Goal: Task Accomplishment & Management: Manage account settings

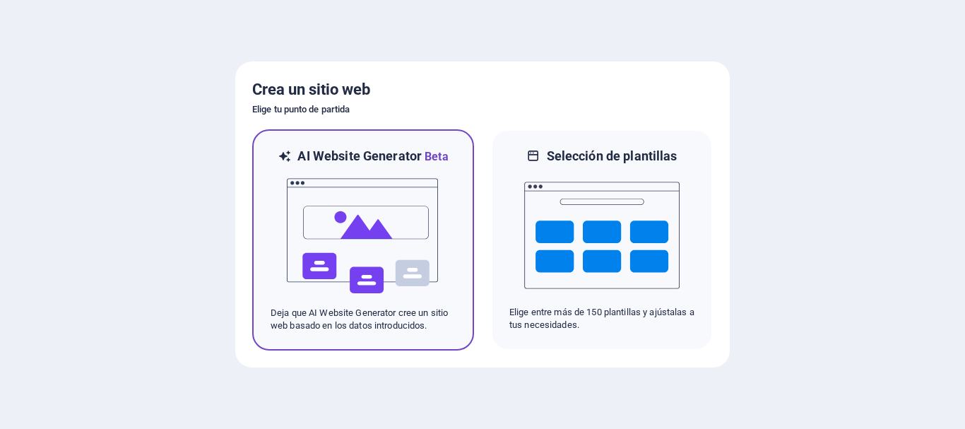
click at [405, 223] on img at bounding box center [362, 235] width 155 height 141
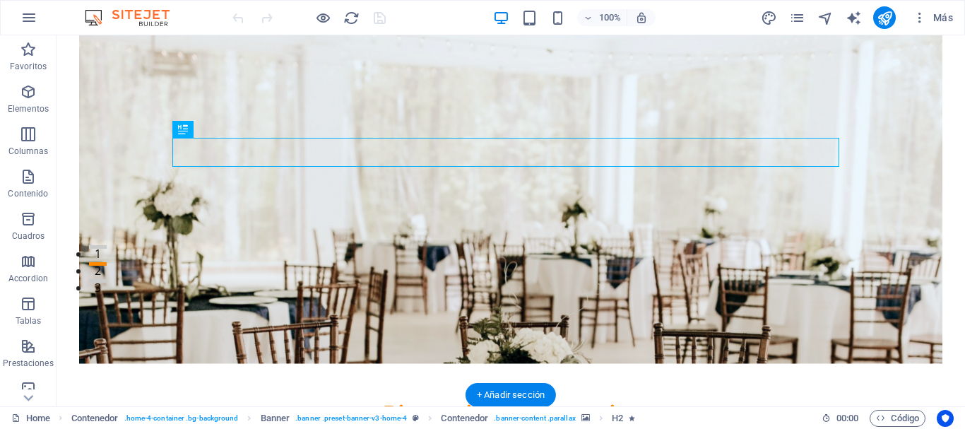
scroll to position [141, 0]
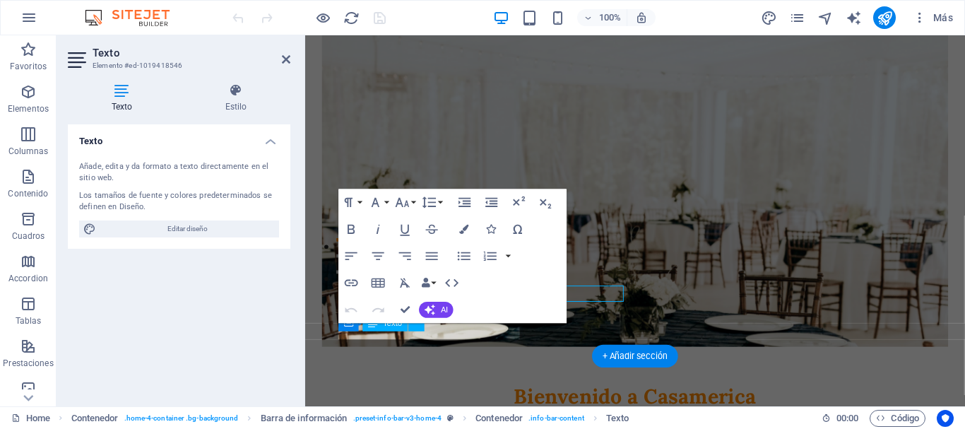
click at [323, 317] on figure at bounding box center [653, 185] width 660 height 356
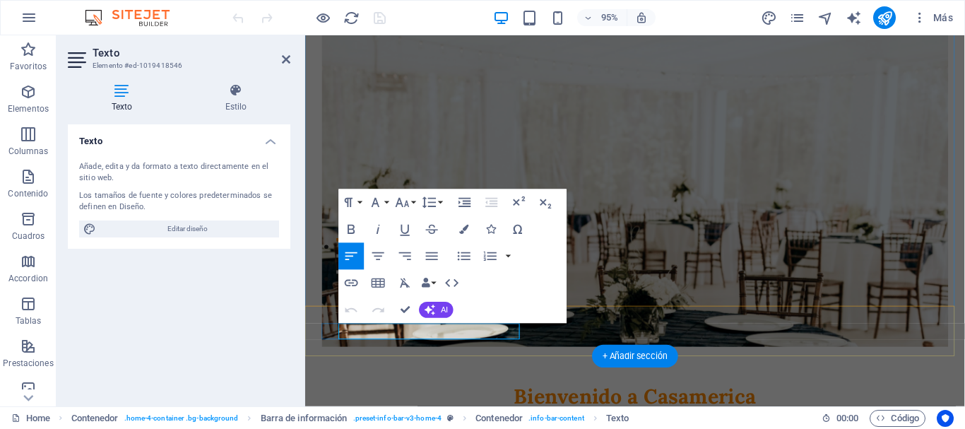
click at [272, 148] on h4 "Texto" at bounding box center [179, 136] width 223 height 25
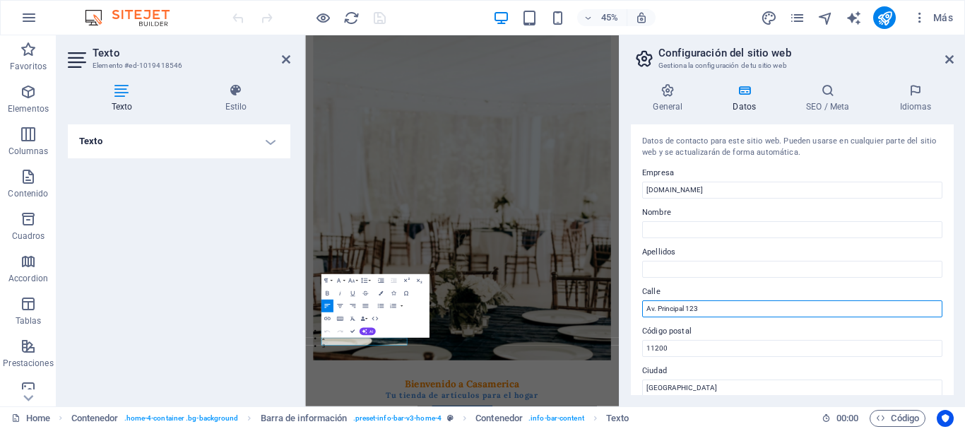
click at [721, 304] on input "Av. Principal 123" at bounding box center [792, 308] width 300 height 17
type input "Gral. [PERSON_NAME] 981"
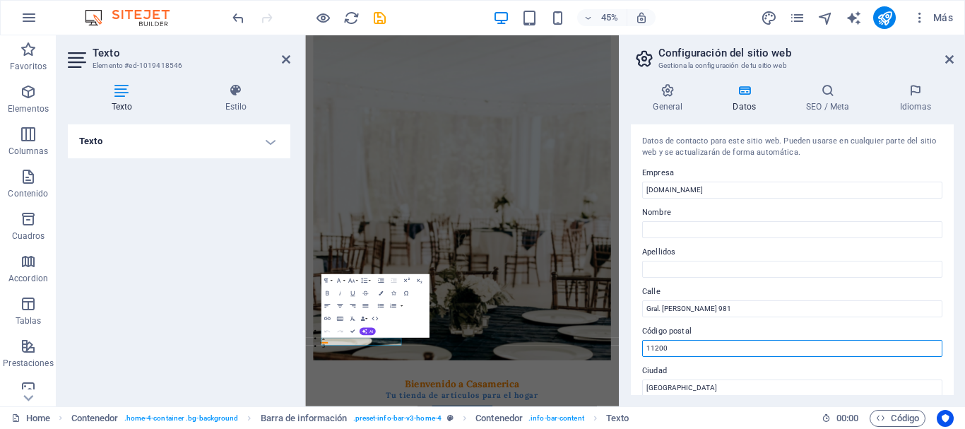
click at [700, 349] on input "11200" at bounding box center [792, 348] width 300 height 17
type input "70101"
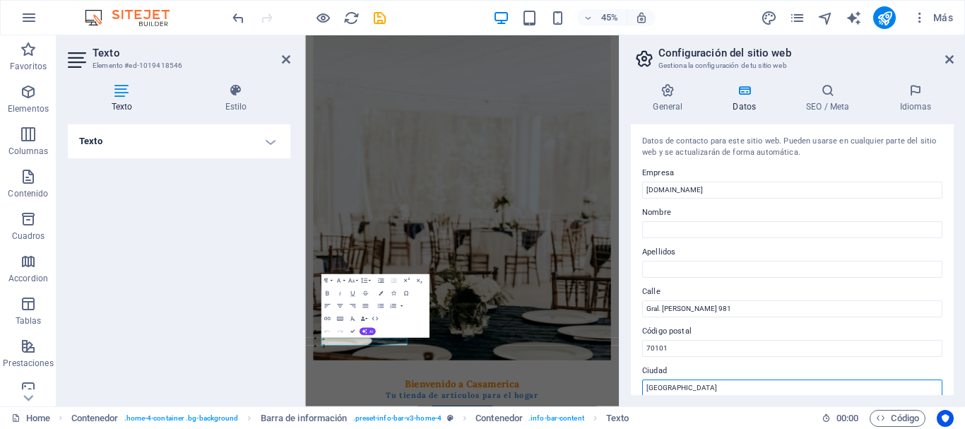
click at [683, 394] on input "[GEOGRAPHIC_DATA]" at bounding box center [792, 387] width 300 height 17
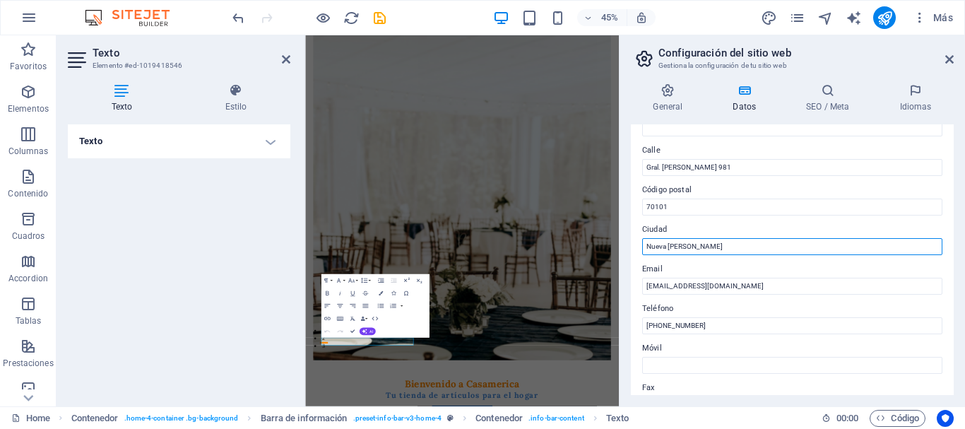
type input "Nueva [PERSON_NAME]"
click at [683, 335] on div "Datos de contacto para este sitio web. Pueden usarse en cualquier parte del sit…" at bounding box center [792, 259] width 323 height 271
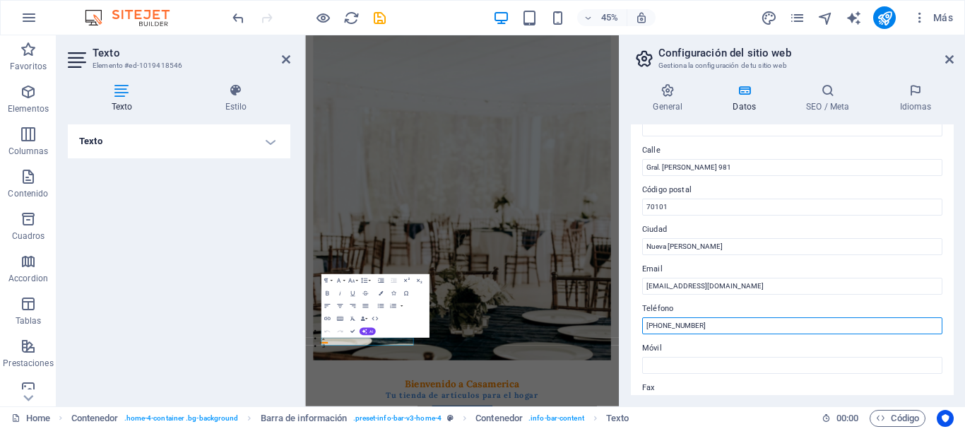
click at [684, 333] on input "[PHONE_NUMBER]" at bounding box center [792, 325] width 300 height 17
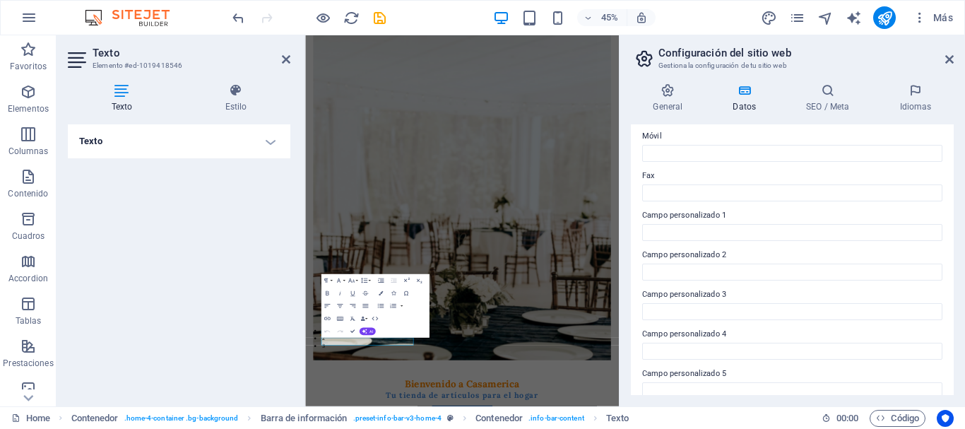
scroll to position [408, 0]
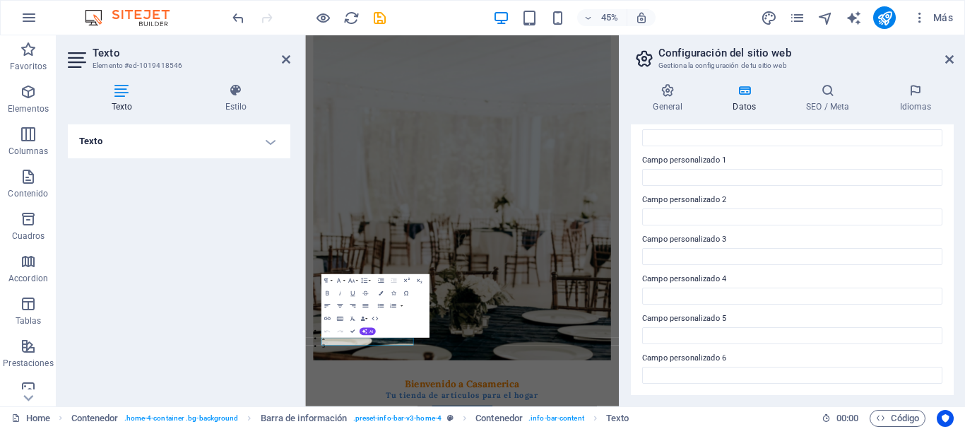
type input "4544-6119"
click at [964, 141] on div "General Datos SEO / Meta Idiomas Nombre del sitio web [DOMAIN_NAME] Logo Arrast…" at bounding box center [793, 239] width 346 height 334
click at [244, 207] on div "Texto Añade, edita y da formato a texto directamente en el sitio web. Los tamañ…" at bounding box center [179, 259] width 223 height 271
click at [288, 61] on icon at bounding box center [286, 59] width 8 height 11
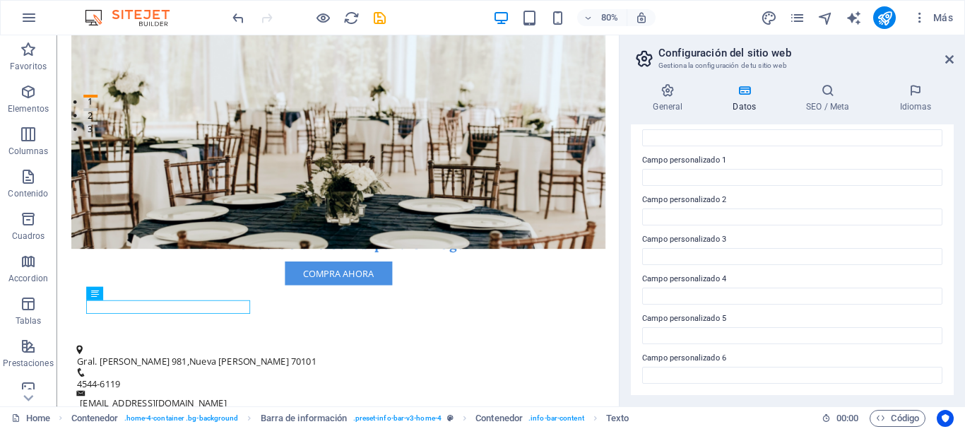
scroll to position [0, 0]
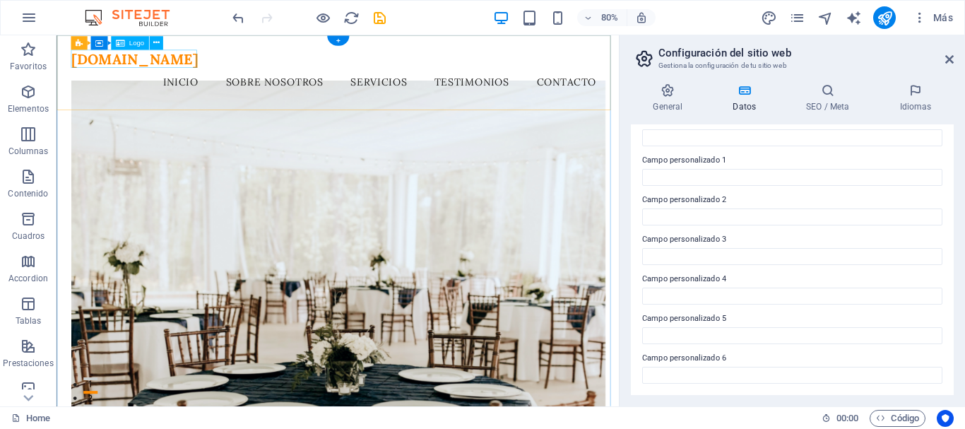
click at [177, 62] on div "[DOMAIN_NAME]" at bounding box center [408, 65] width 668 height 23
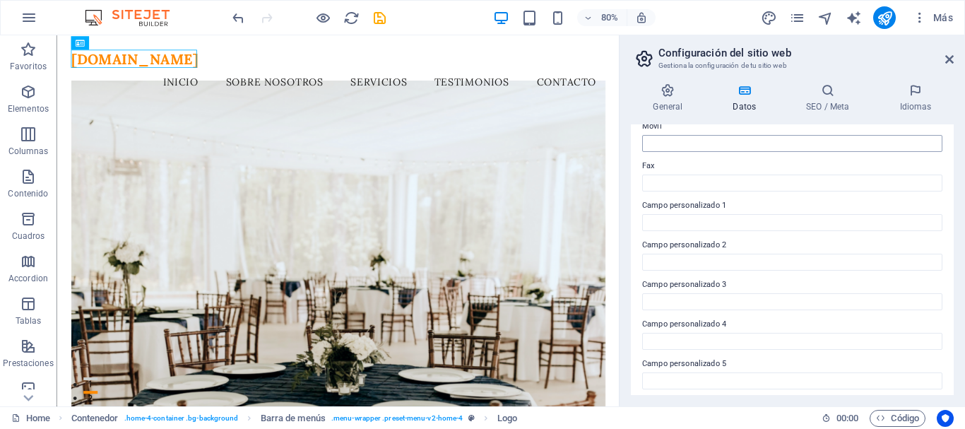
scroll to position [338, 0]
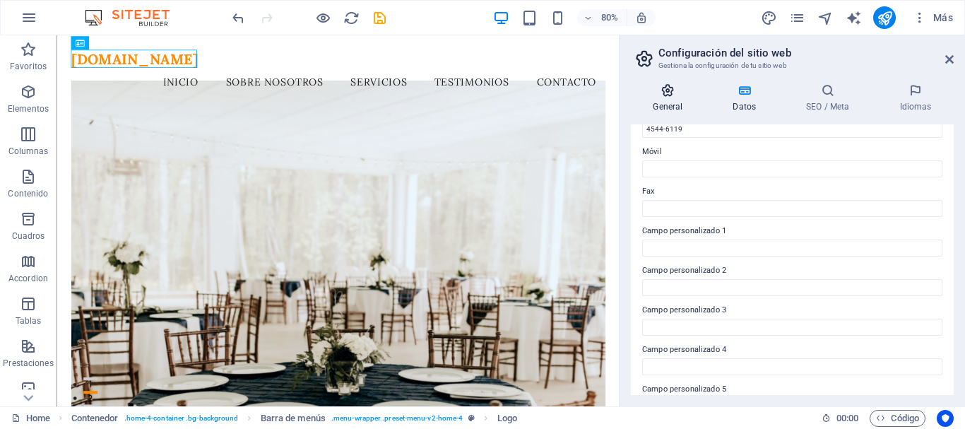
click at [680, 110] on h4 "General" at bounding box center [671, 98] width 80 height 30
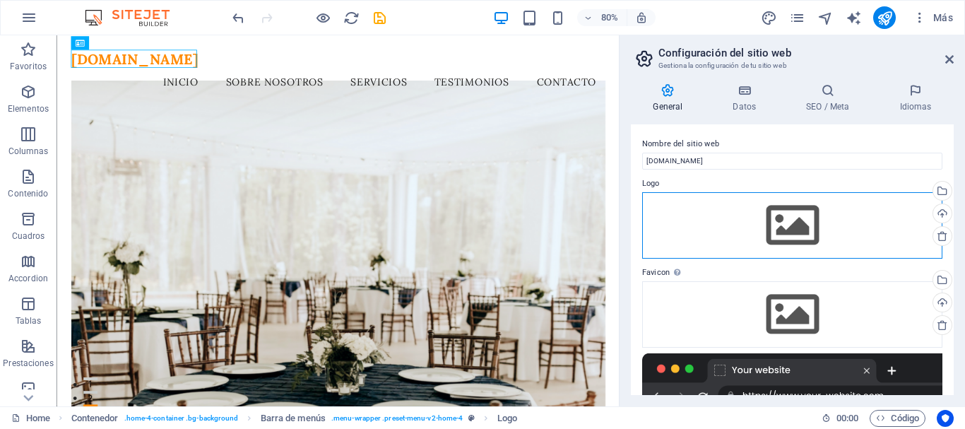
click at [781, 228] on div "Arrastra archivos aquí, haz clic para escoger archivos o selecciona archivos de…" at bounding box center [792, 225] width 300 height 66
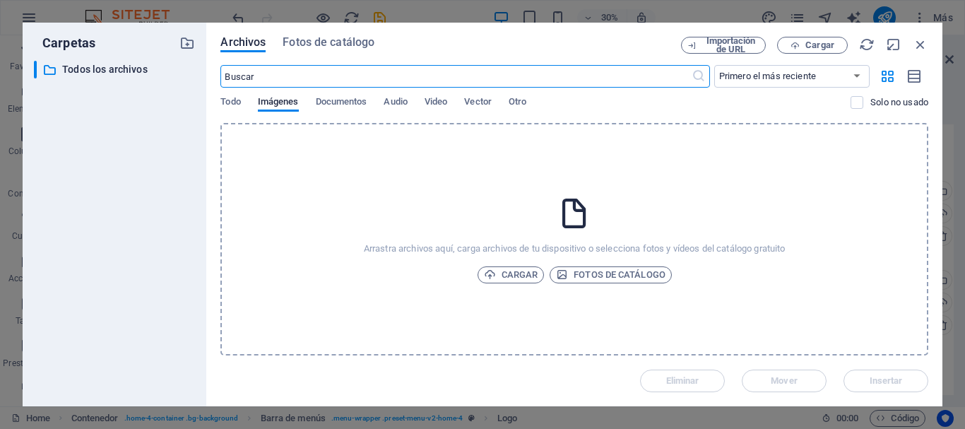
click at [561, 225] on icon at bounding box center [574, 213] width 35 height 35
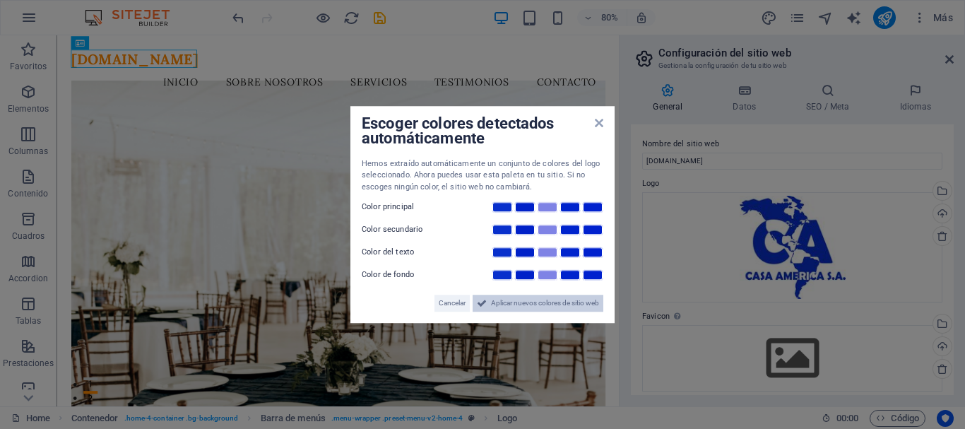
drag, startPoint x: 533, startPoint y: 305, endPoint x: 615, endPoint y: 334, distance: 86.0
click at [533, 305] on span "Aplicar nuevos colores de sitio web" at bounding box center [545, 303] width 108 height 17
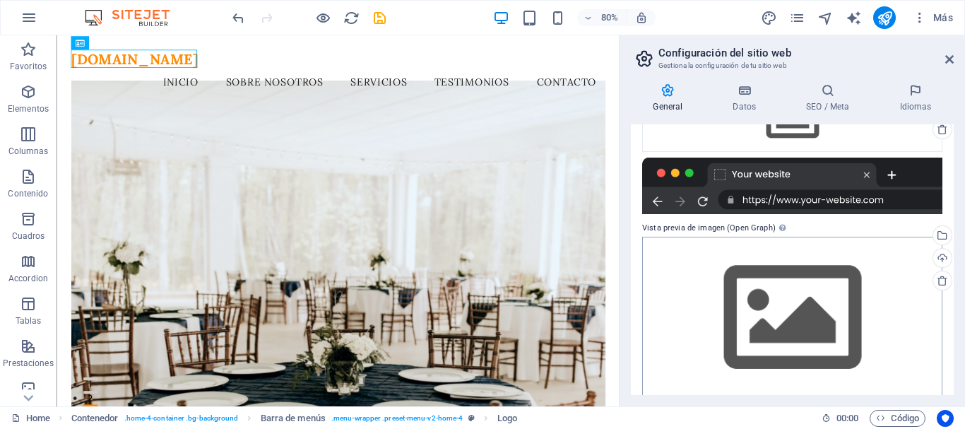
scroll to position [255, 0]
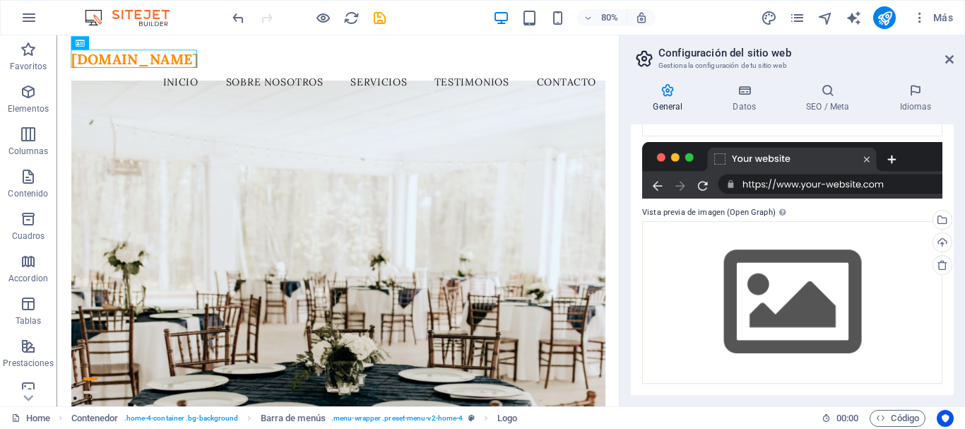
click at [701, 184] on div at bounding box center [792, 170] width 300 height 57
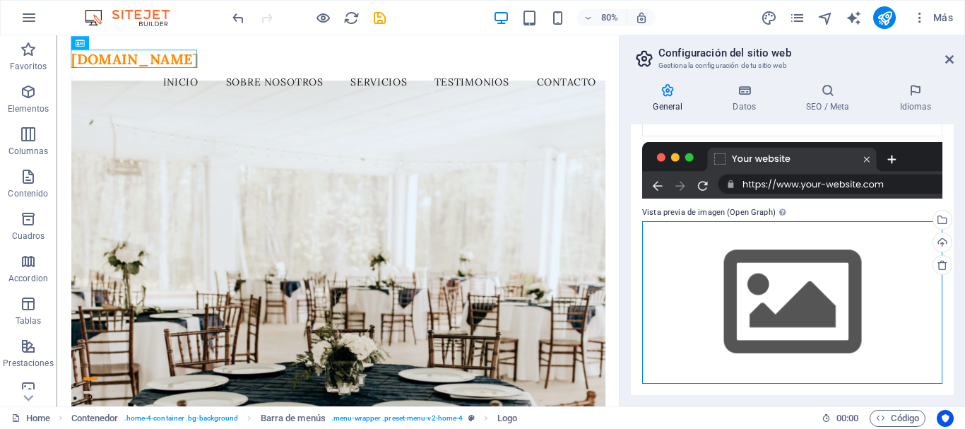
click at [775, 277] on div "Arrastra archivos aquí, haz clic para escoger archivos o selecciona archivos de…" at bounding box center [792, 302] width 300 height 162
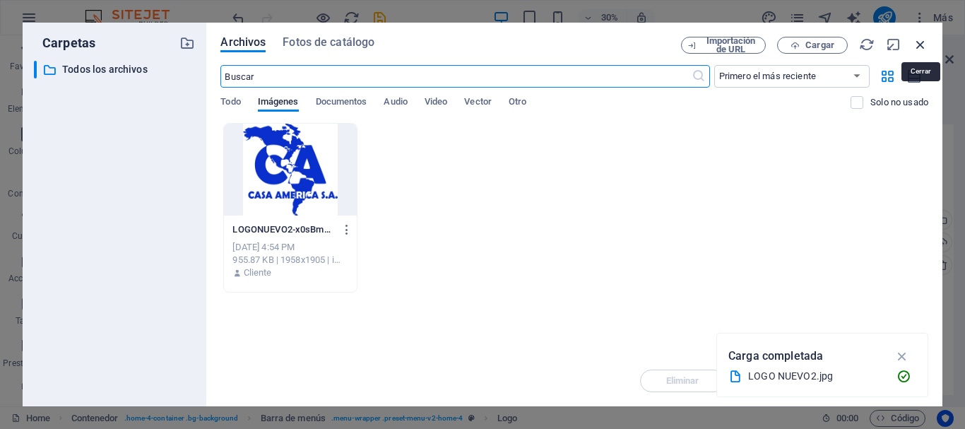
click at [921, 47] on icon "button" at bounding box center [921, 45] width 16 height 16
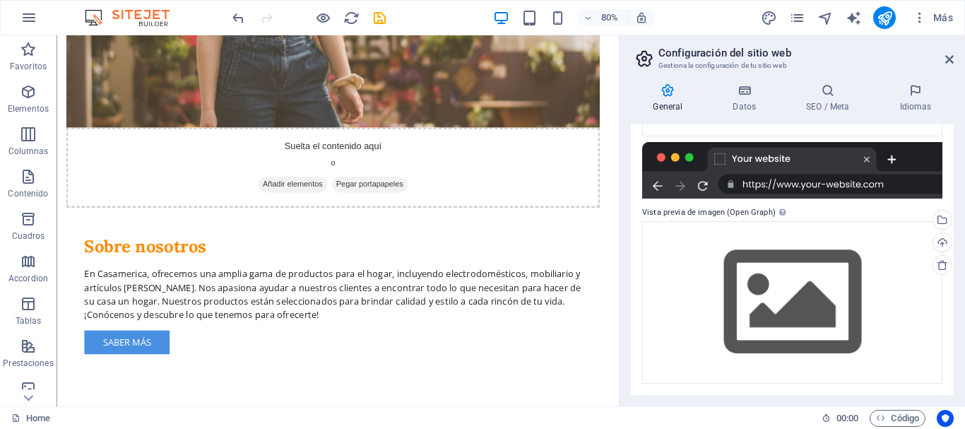
click at [704, 187] on div at bounding box center [792, 170] width 300 height 57
click at [787, 186] on div at bounding box center [792, 170] width 300 height 57
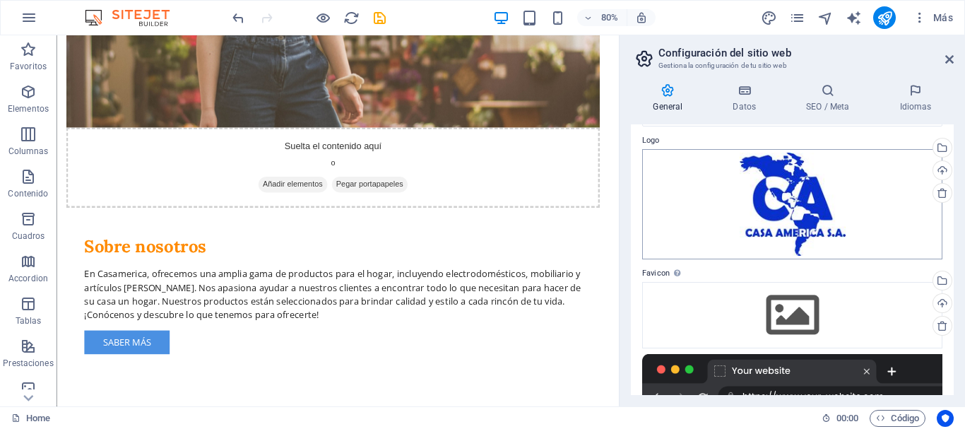
scroll to position [0, 0]
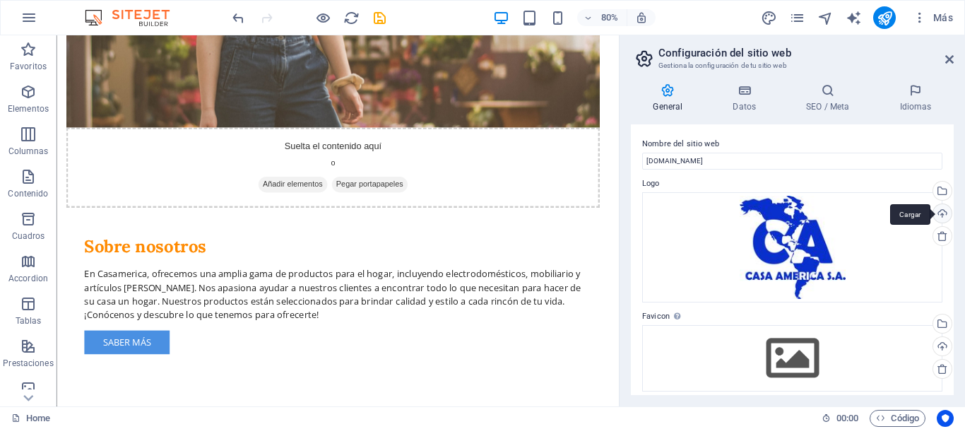
click at [936, 211] on div "Cargar" at bounding box center [941, 214] width 21 height 21
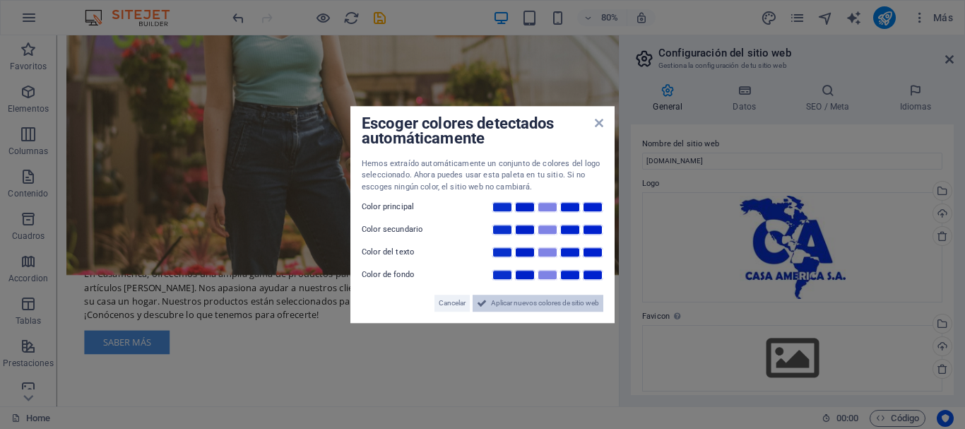
click at [533, 307] on span "Aplicar nuevos colores de sitio web" at bounding box center [545, 303] width 108 height 17
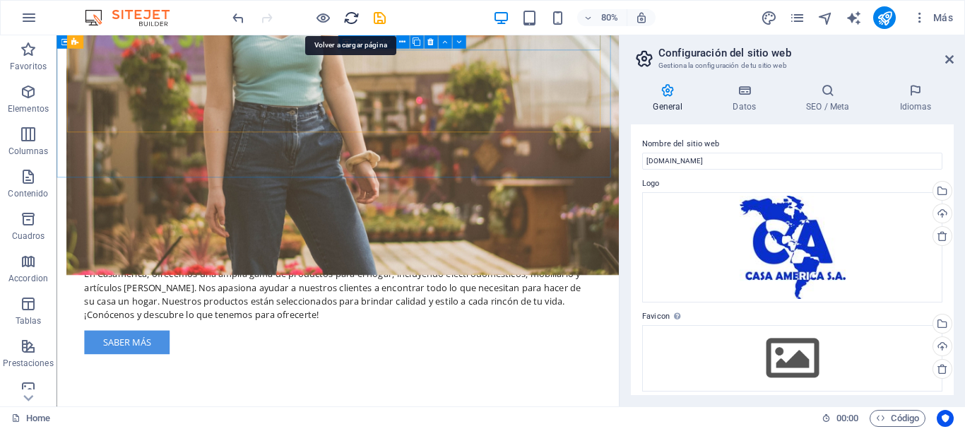
click at [349, 18] on icon "reload" at bounding box center [351, 18] width 16 height 16
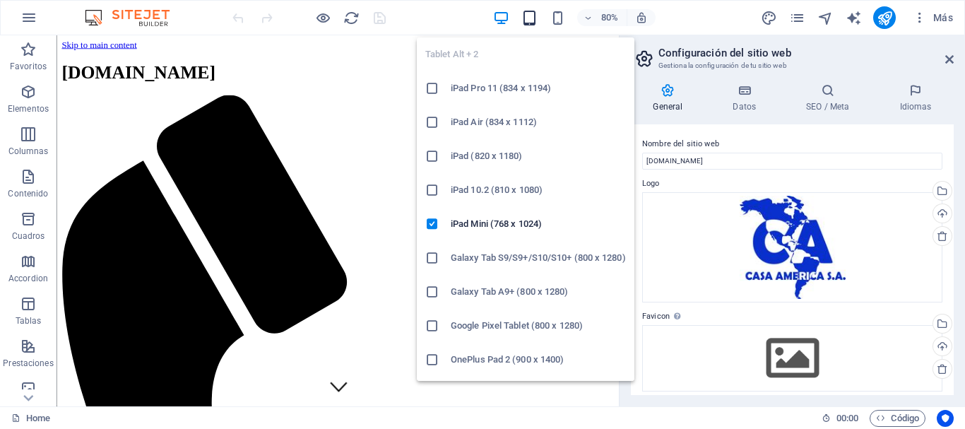
click at [536, 22] on icon "button" at bounding box center [529, 18] width 16 height 16
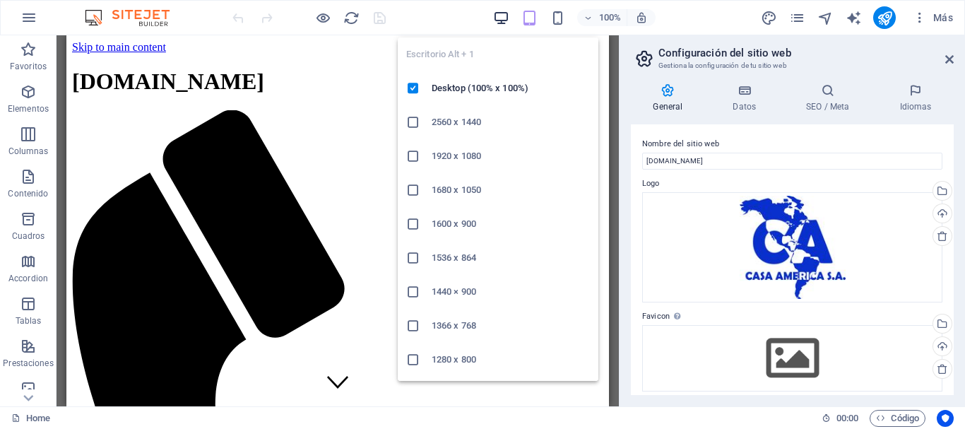
click at [500, 17] on icon "button" at bounding box center [501, 18] width 16 height 16
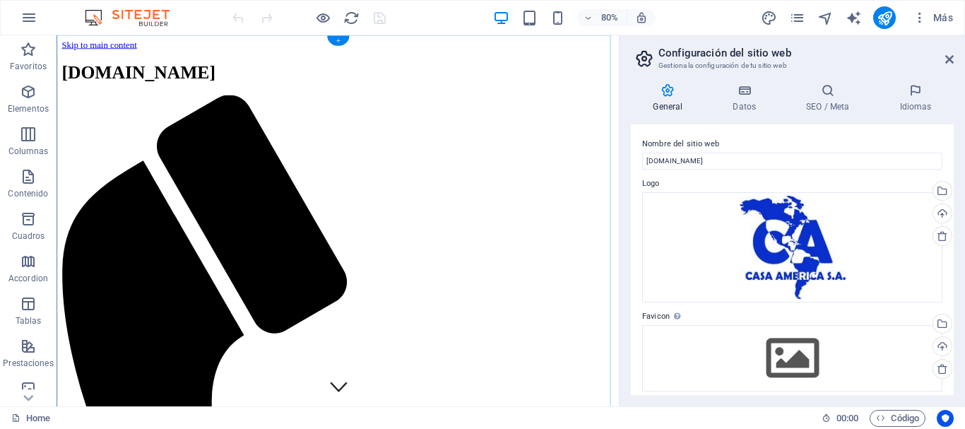
click at [338, 40] on div "+" at bounding box center [337, 41] width 22 height 10
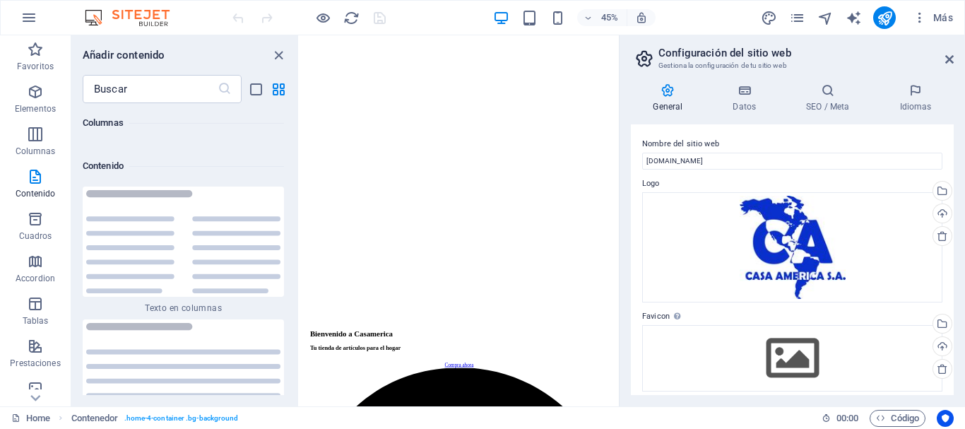
scroll to position [4750, 0]
click at [278, 58] on icon "close panel" at bounding box center [279, 55] width 16 height 16
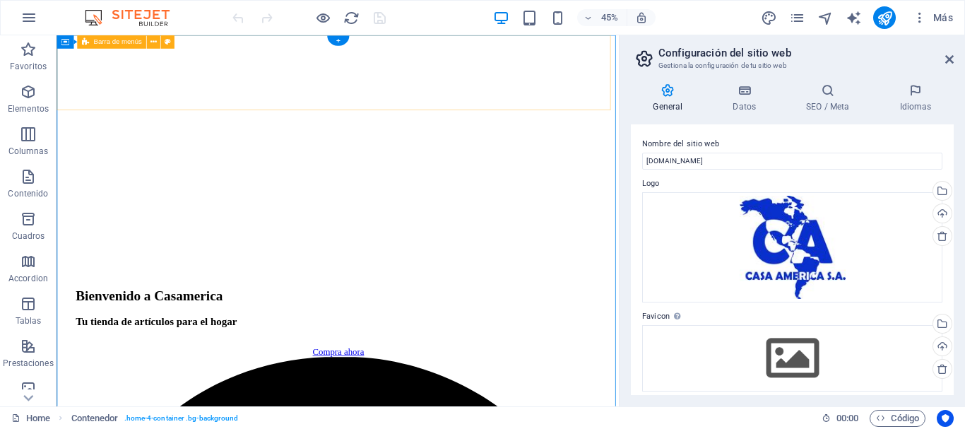
scroll to position [0, 0]
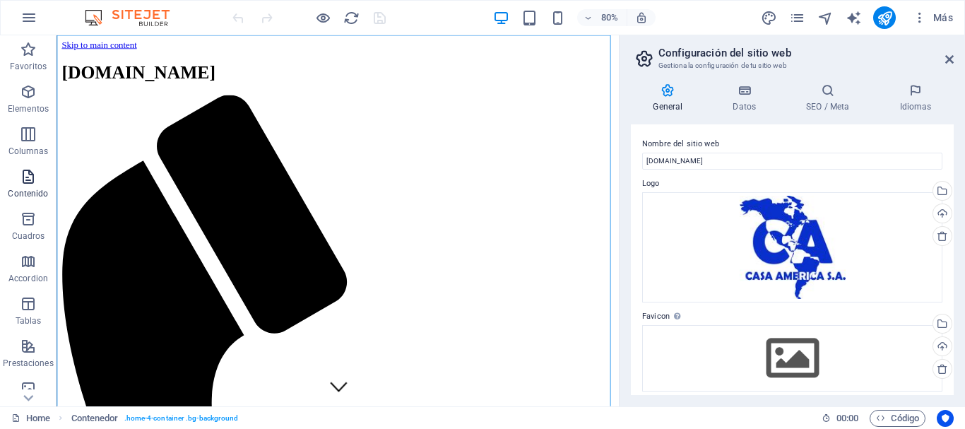
click at [40, 177] on span "Contenido" at bounding box center [28, 185] width 57 height 34
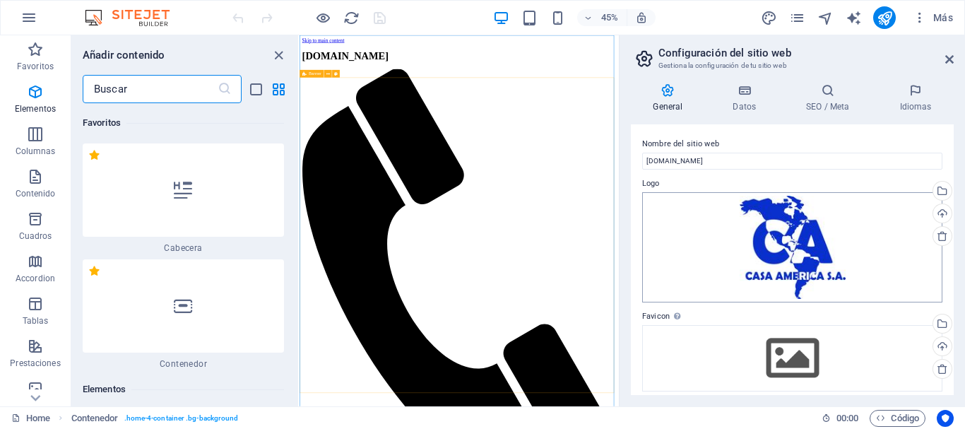
scroll to position [4746, 0]
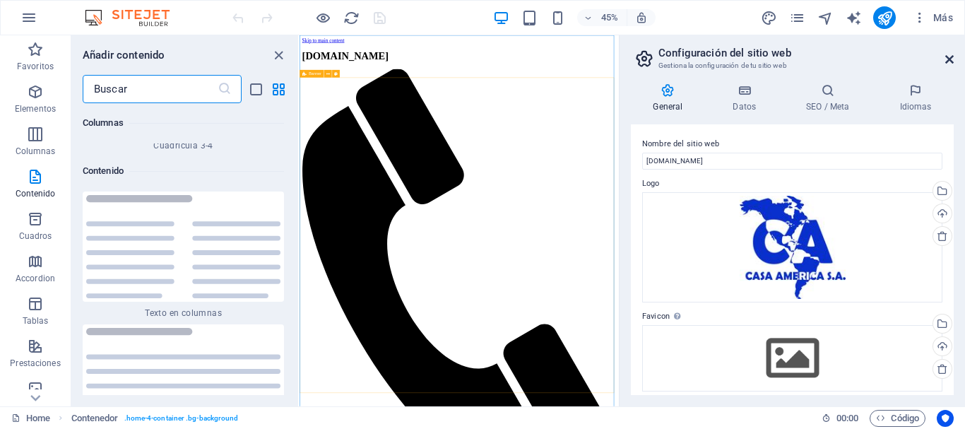
click at [948, 61] on icon at bounding box center [949, 59] width 8 height 11
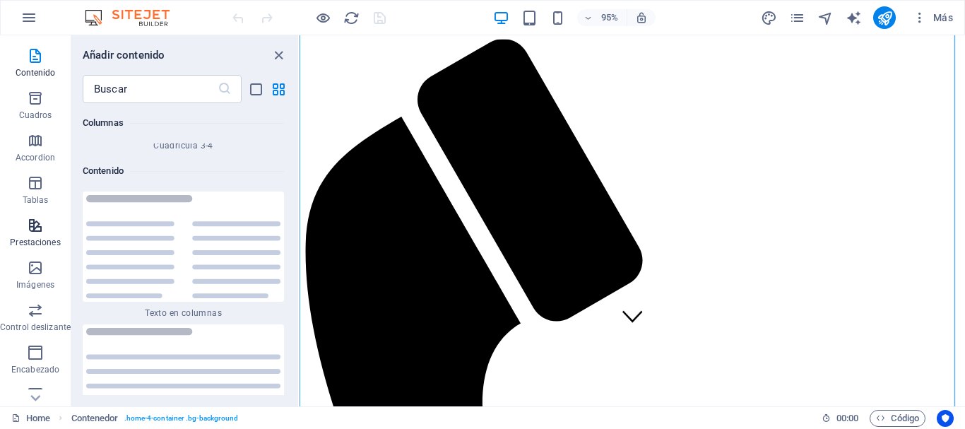
scroll to position [141, 0]
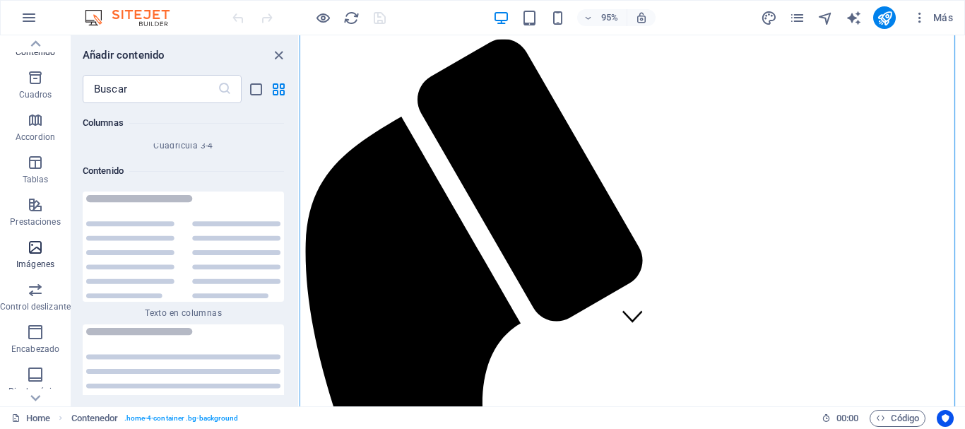
click at [36, 254] on icon "button" at bounding box center [35, 247] width 17 height 17
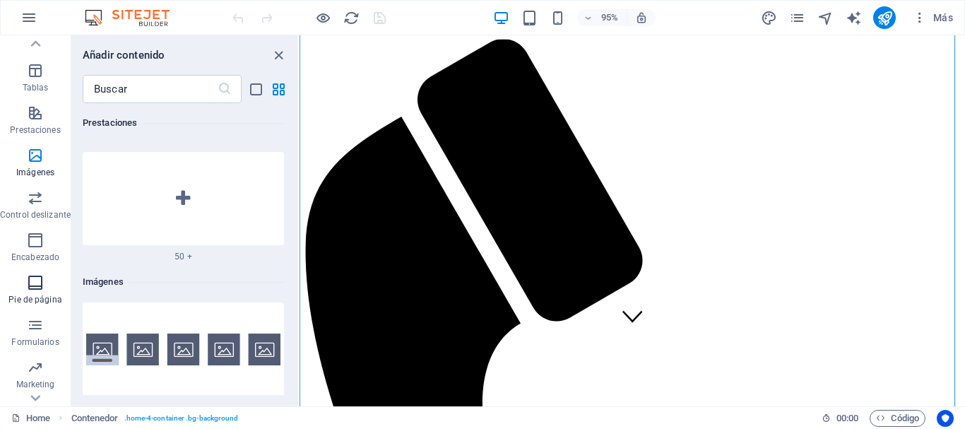
scroll to position [265, 0]
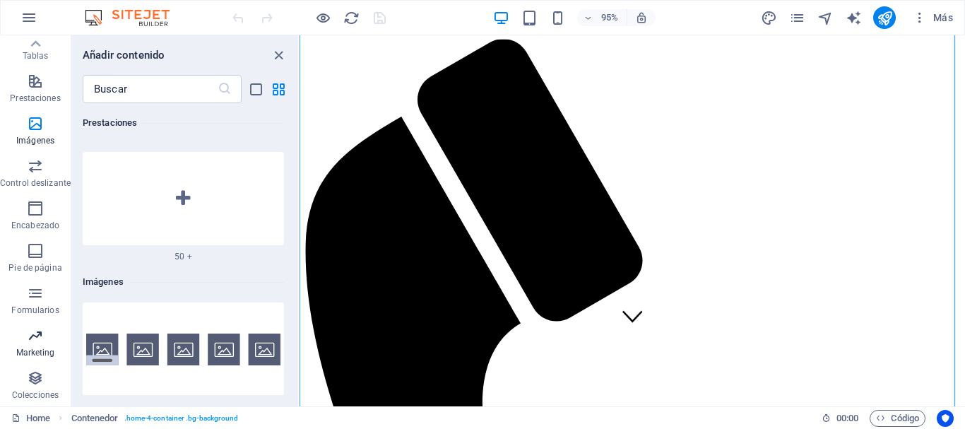
click at [30, 342] on icon "button" at bounding box center [35, 335] width 17 height 17
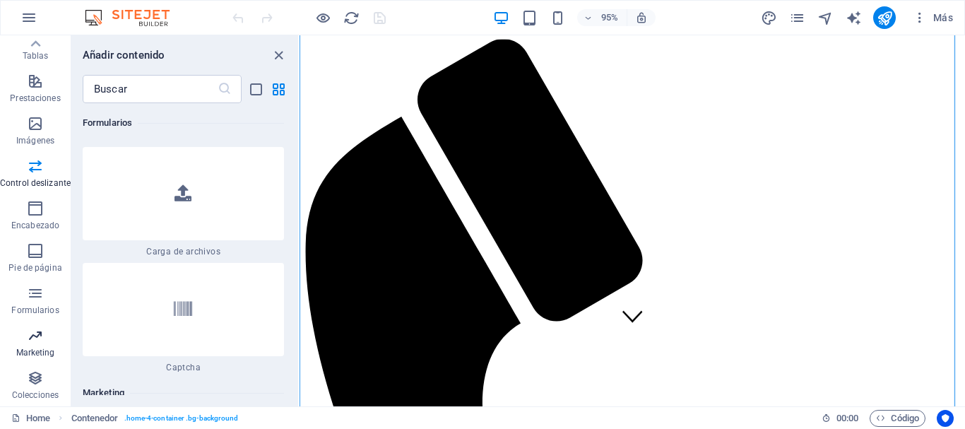
scroll to position [22986, 0]
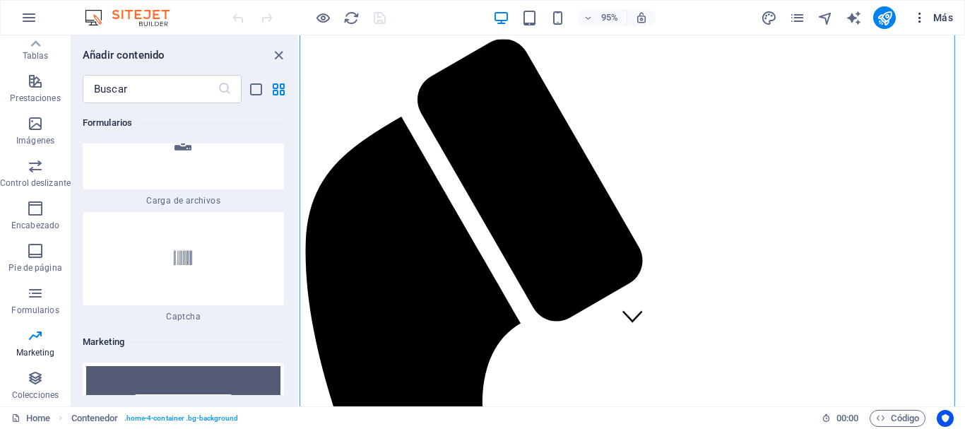
click at [929, 18] on span "Más" at bounding box center [933, 18] width 40 height 14
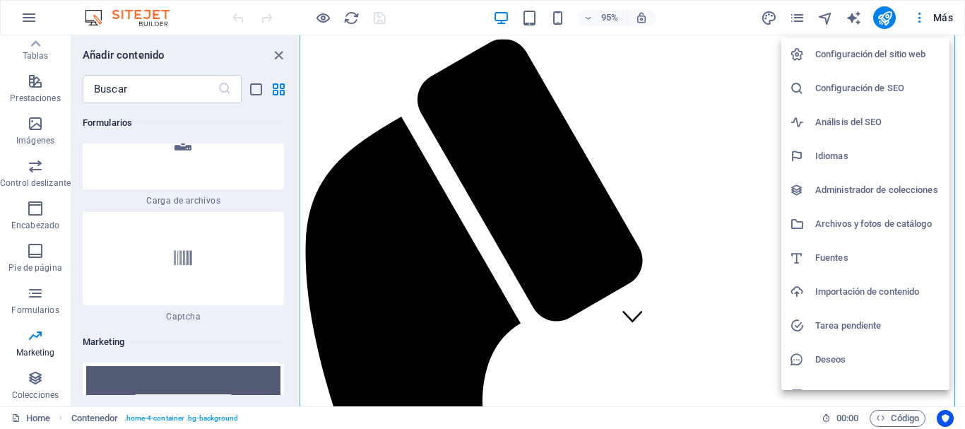
click at [818, 295] on h6 "Importación de contenido" at bounding box center [878, 291] width 126 height 17
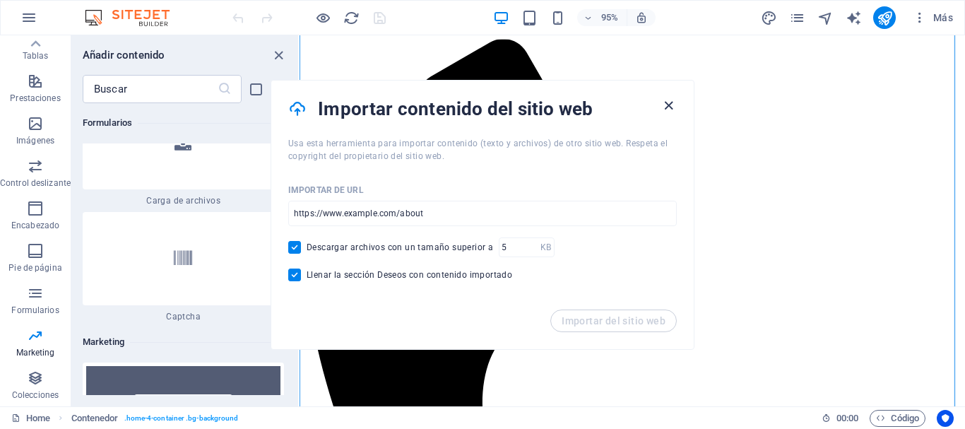
click at [668, 106] on icon "button" at bounding box center [669, 106] width 16 height 16
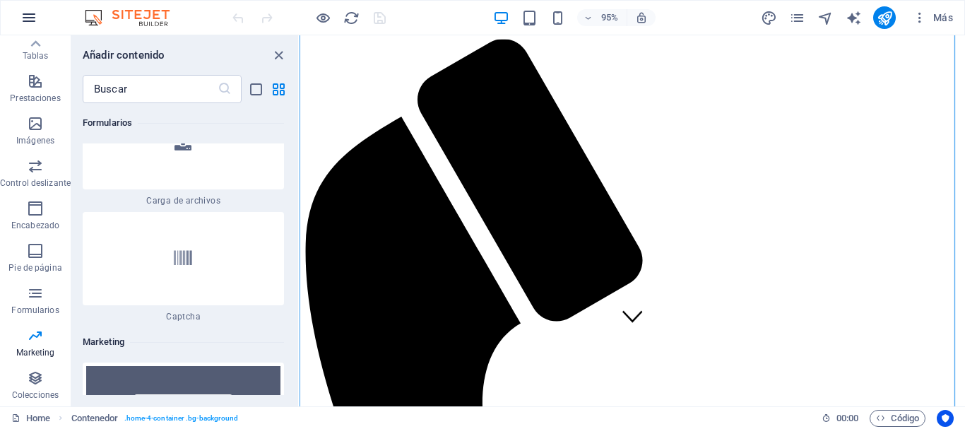
click at [40, 20] on button "button" at bounding box center [29, 18] width 34 height 34
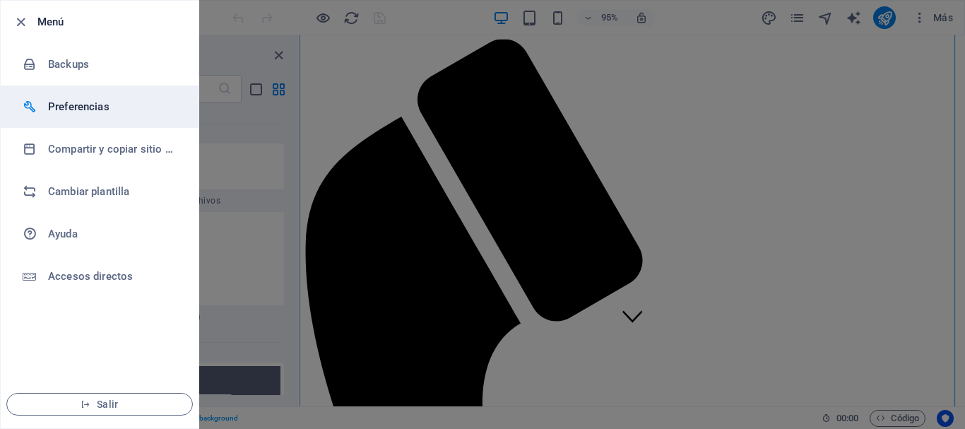
click at [57, 104] on h6 "Preferencias" at bounding box center [113, 106] width 131 height 17
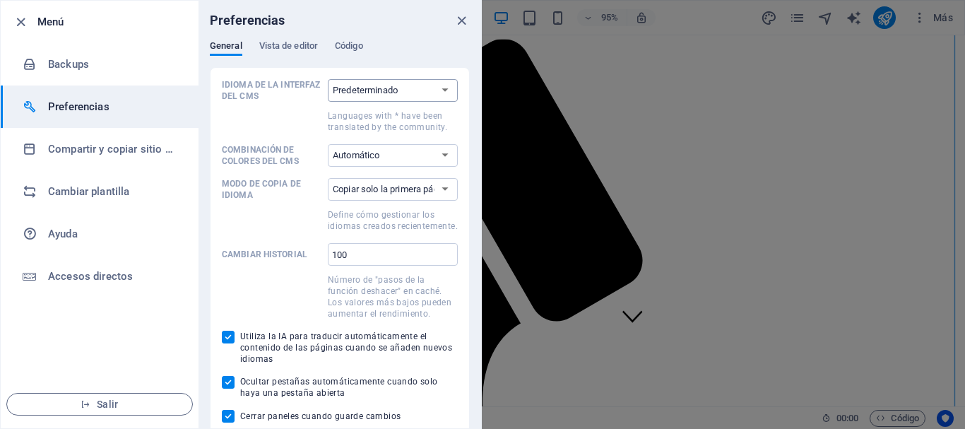
click at [361, 94] on select "Predeterminado Deutsch English Español Suomi* Français Magyar Italiano Nederlan…" at bounding box center [393, 90] width 130 height 23
click at [955, 75] on div at bounding box center [482, 214] width 965 height 429
